Goal: Check status: Check status

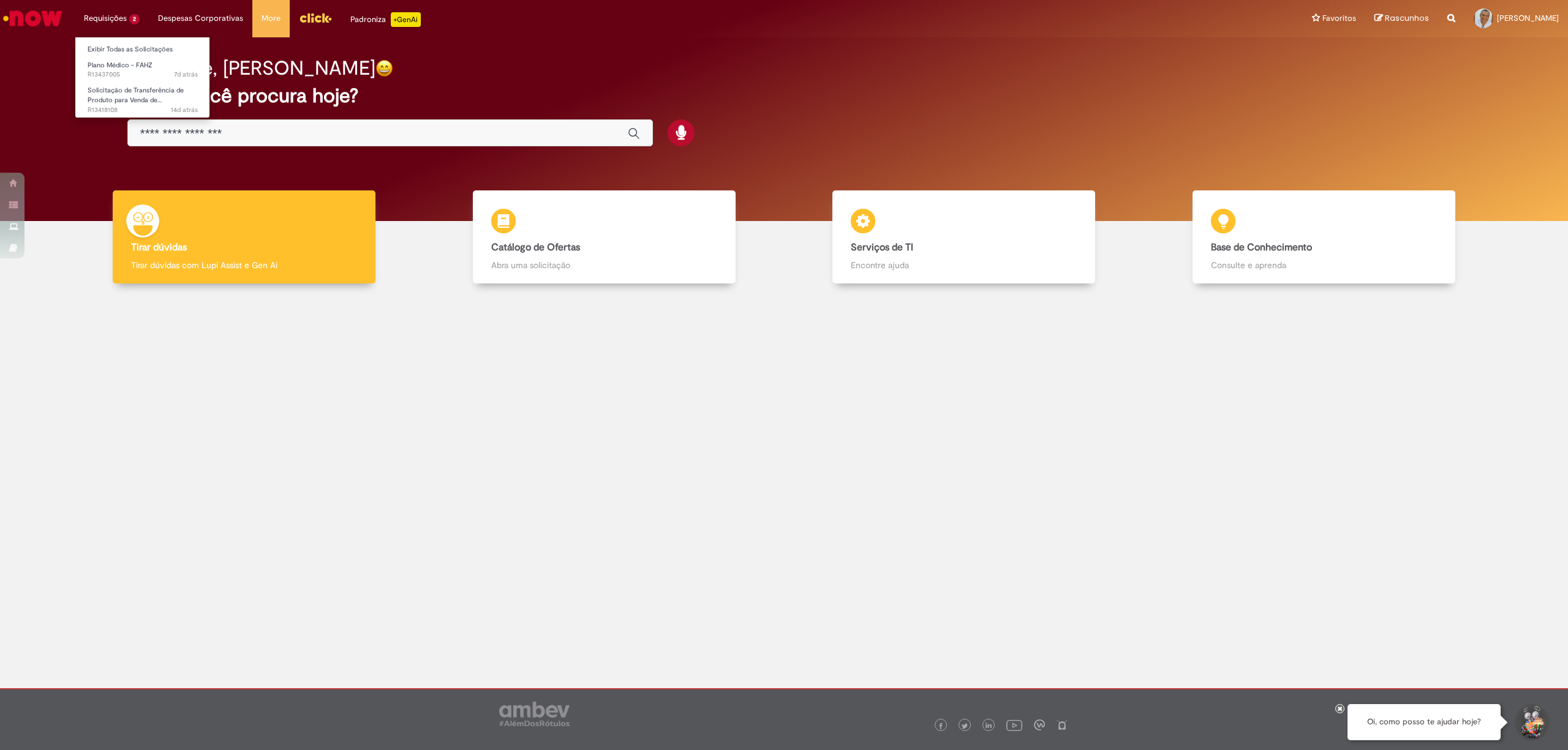
click at [110, 20] on li "Requisições 2 Exibir Todas as Solicitações Plano Médico - FAHZ 7d atrás 7 dias …" at bounding box center [112, 18] width 74 height 37
click at [115, 75] on span "7d atrás 7 dias atrás R13437005" at bounding box center [143, 75] width 110 height 10
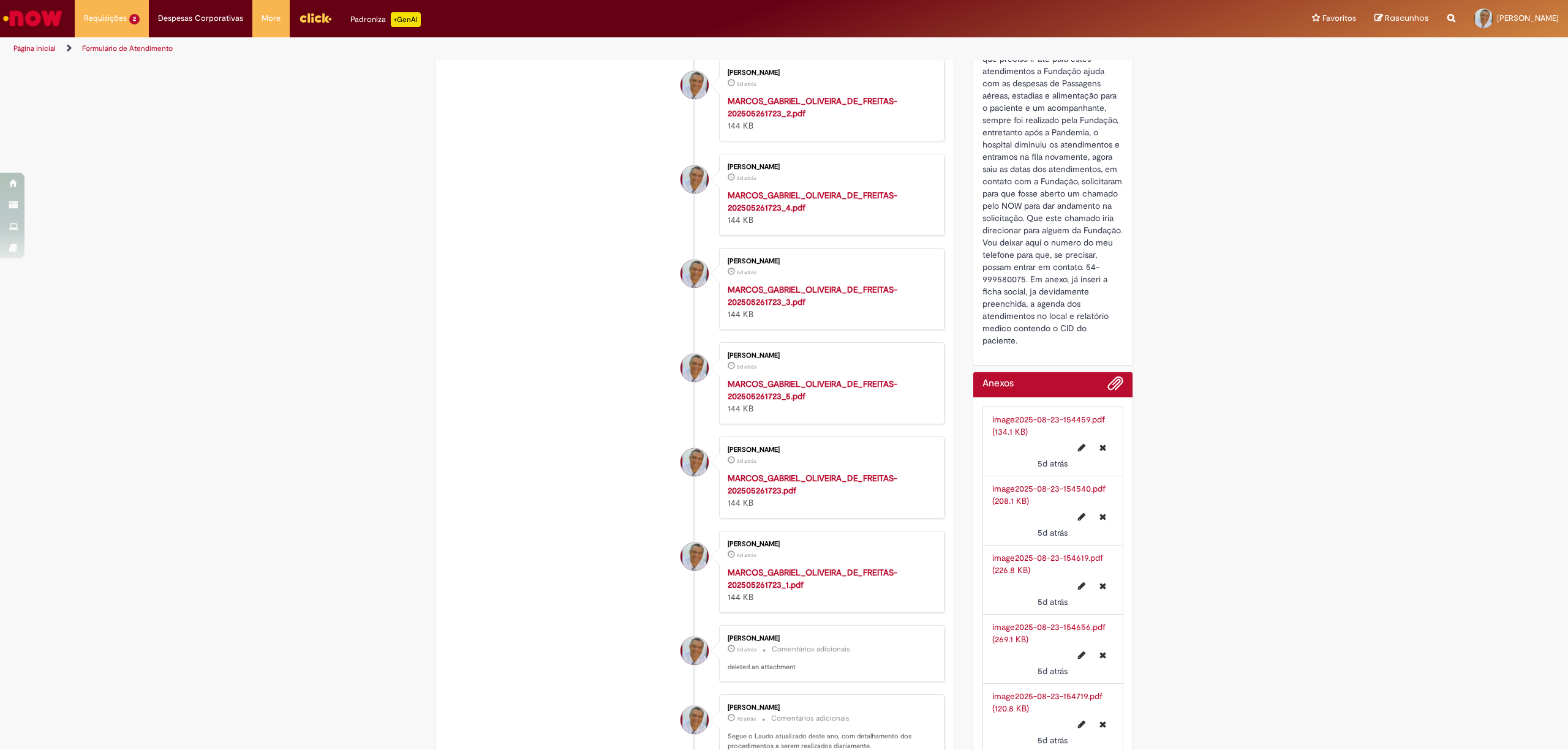
scroll to position [82, 0]
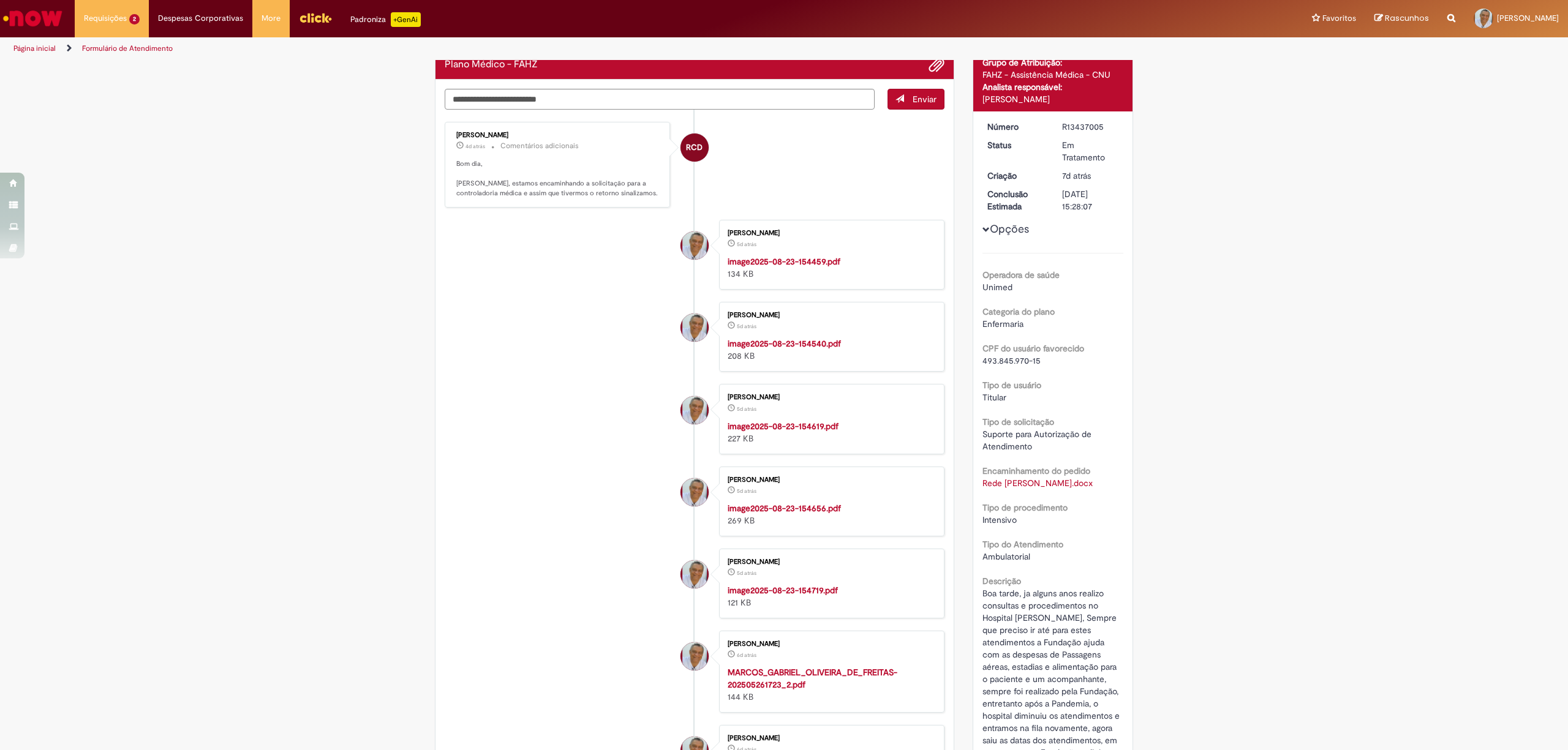
drag, startPoint x: 447, startPoint y: 136, endPoint x: 531, endPoint y: 139, distance: 84.1
click at [531, 139] on div "[PERSON_NAME] 4d atrás 4 dias atrás Comentários adicionais Bom dia, [PERSON_NAM…" at bounding box center [557, 165] width 218 height 78
copy div "[PERSON_NAME]"
click at [490, 432] on li "[PERSON_NAME] 5d atrás 5 dias atrás image2025-08-23-154619.pdf 227 KB" at bounding box center [695, 418] width 500 height 70
click at [1073, 125] on div "R13437005" at bounding box center [1090, 126] width 57 height 12
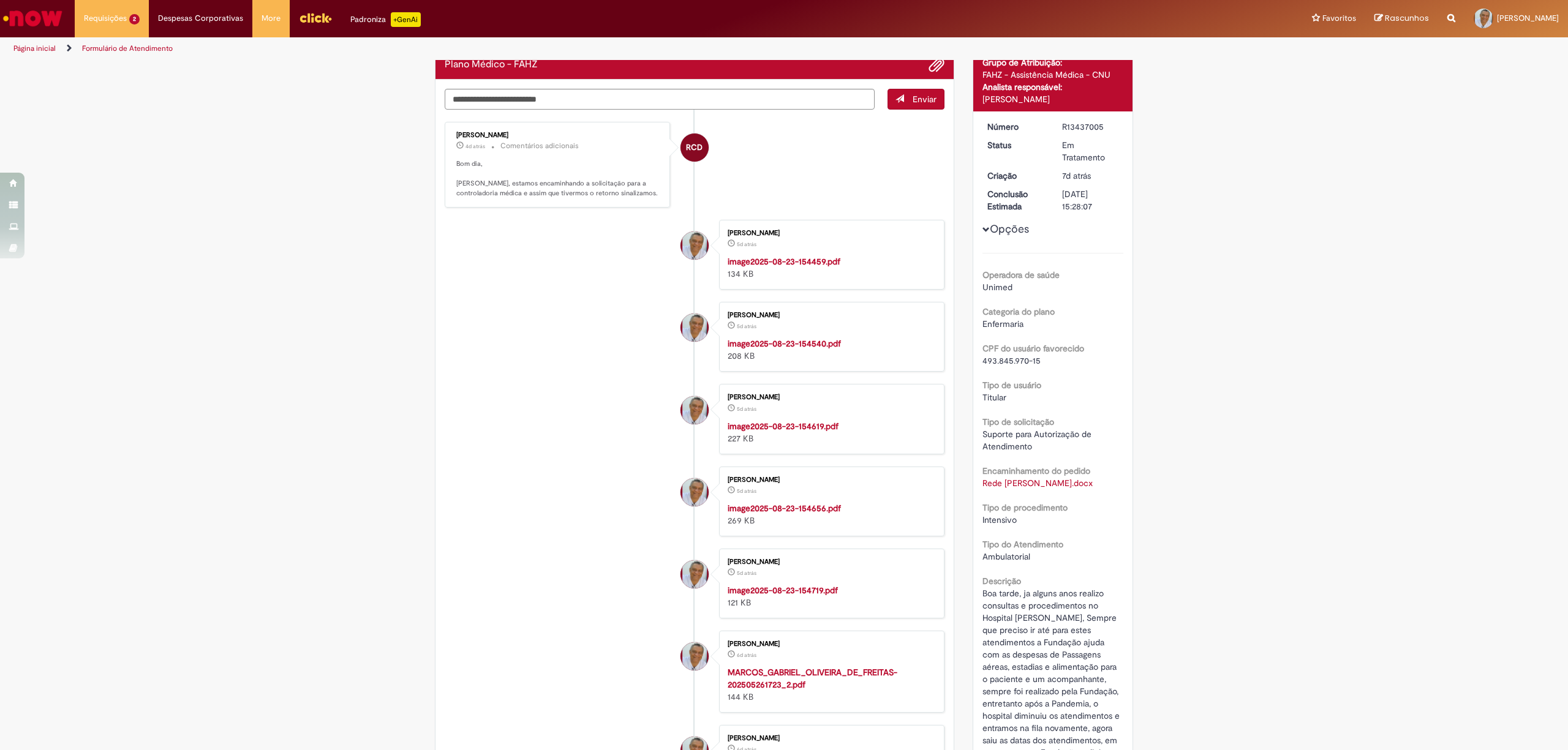
click at [1073, 125] on div "R13437005" at bounding box center [1090, 126] width 57 height 12
copy div "R13437005"
click at [311, 20] on img "Menu Cabeçalho" at bounding box center [315, 18] width 33 height 18
click at [320, 16] on img "Menu Cabeçalho" at bounding box center [315, 18] width 33 height 18
